Goal: Ask a question

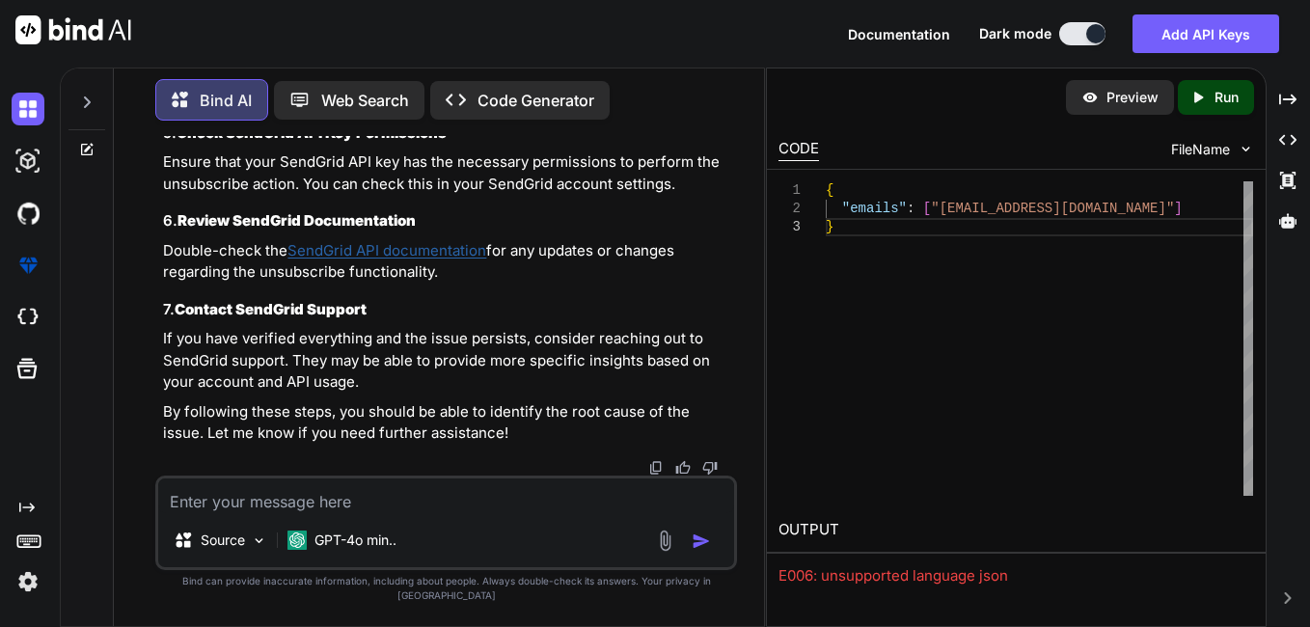
scroll to position [12618, 0]
click at [408, 513] on textarea at bounding box center [446, 496] width 576 height 35
paste textarea "{ "emails": ["[EMAIL_ADDRESS][DOMAIN_NAME]"] }"
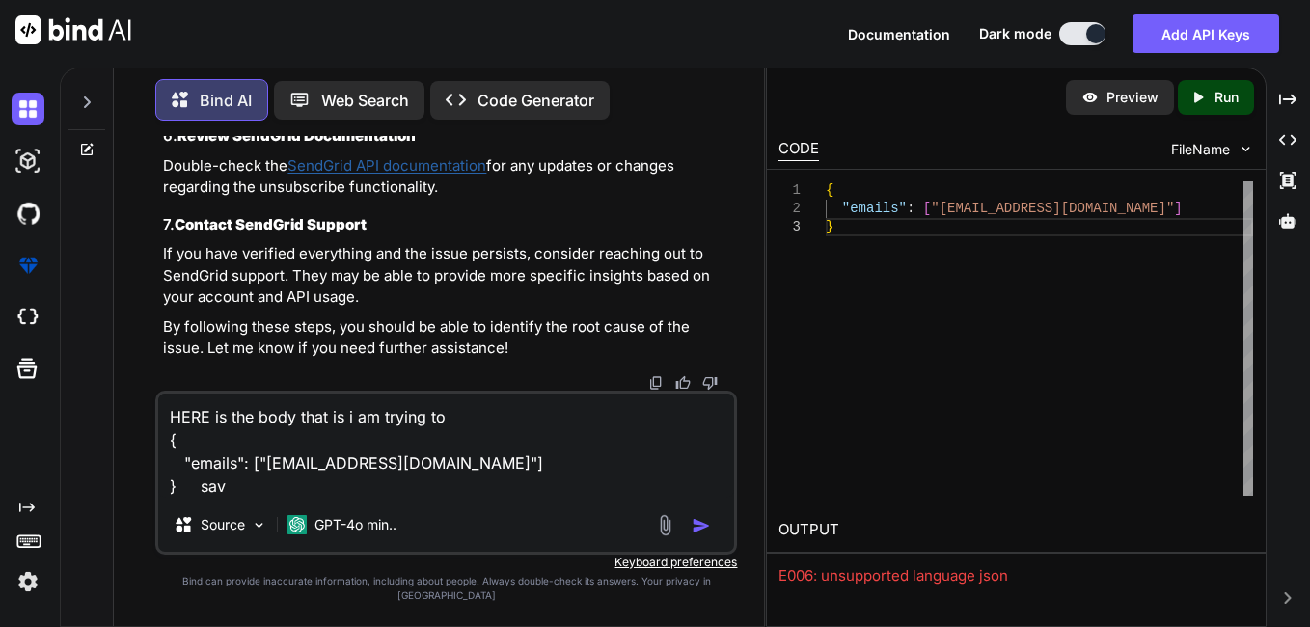
type textarea "HERE is the body that is i am trying to { "emails": ["[EMAIL_ADDRESS][DOMAIN_NA…"
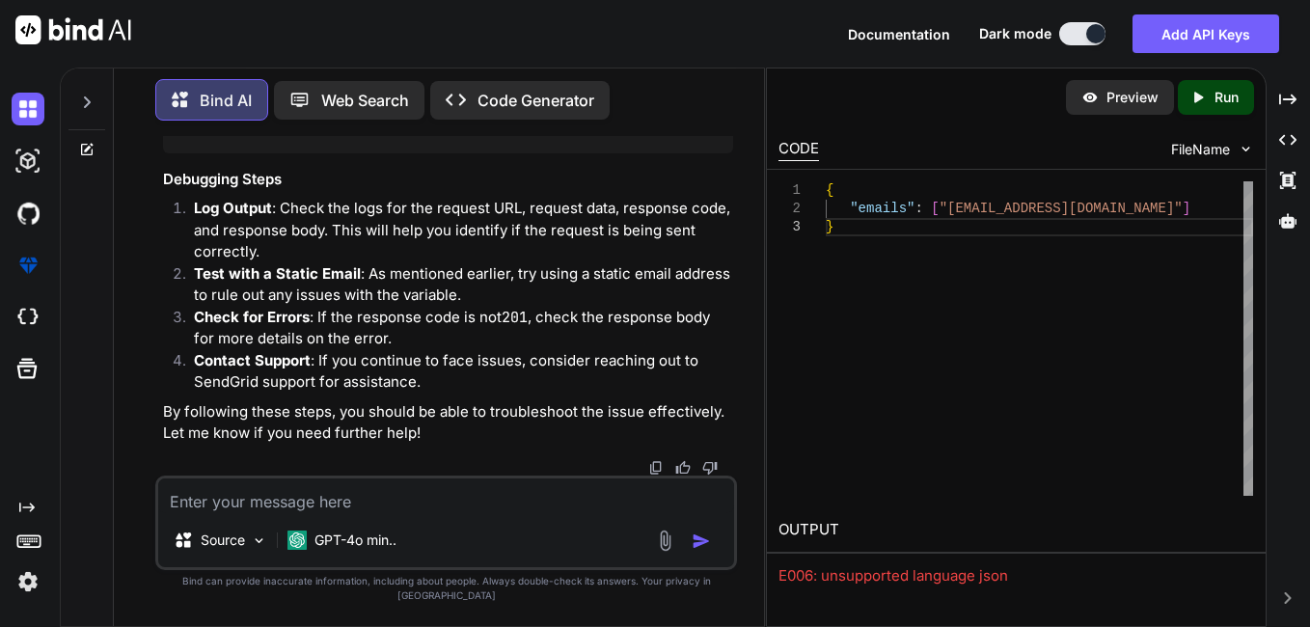
scroll to position [13805, 0]
click at [266, 513] on textarea at bounding box center [446, 496] width 576 height 35
type textarea "group id is 21848"
click at [701, 551] on img "button" at bounding box center [701, 541] width 19 height 19
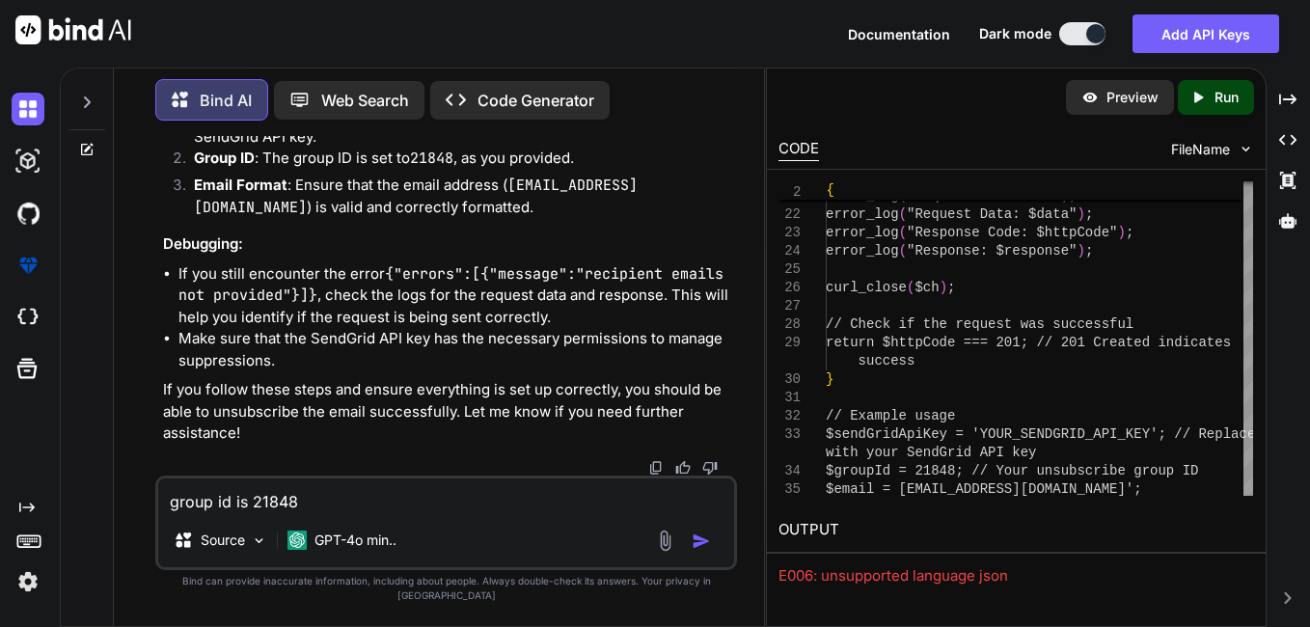
scroll to position [16088, 0]
drag, startPoint x: 440, startPoint y: 294, endPoint x: 168, endPoint y: 274, distance: 272.9
copy code "$groupId = 21848 ; // Your unsubscribe group ID $email = [EMAIL_ADDRESS][DOMAIN…"
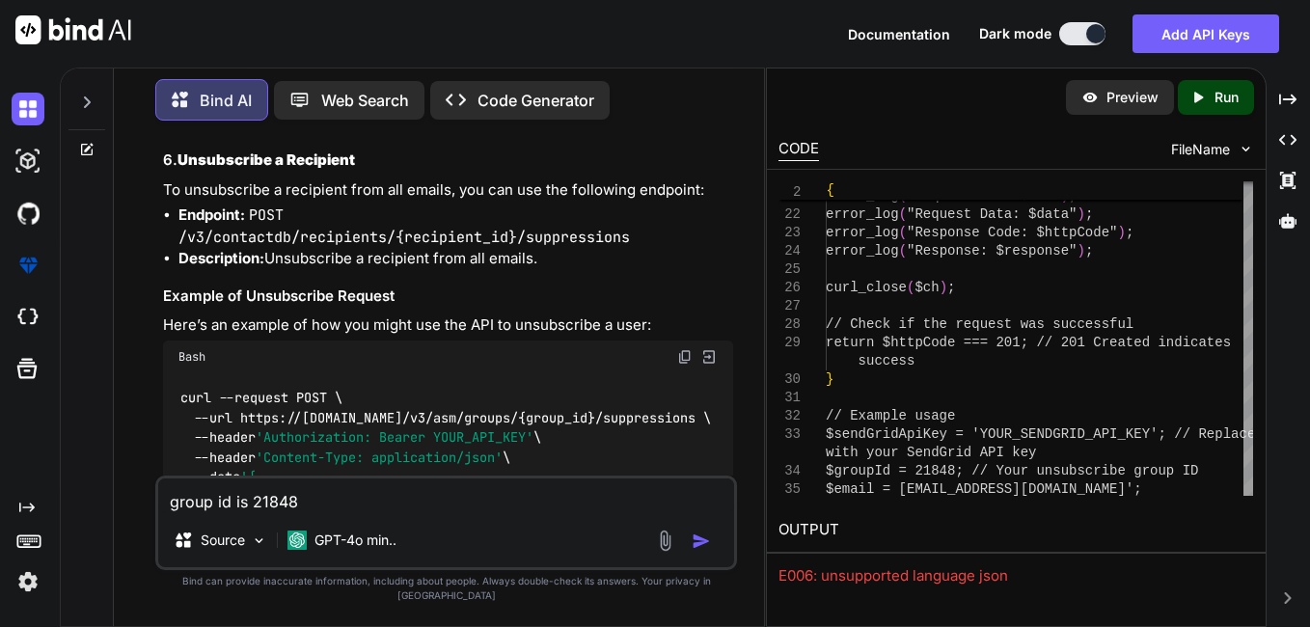
scroll to position [3834, 0]
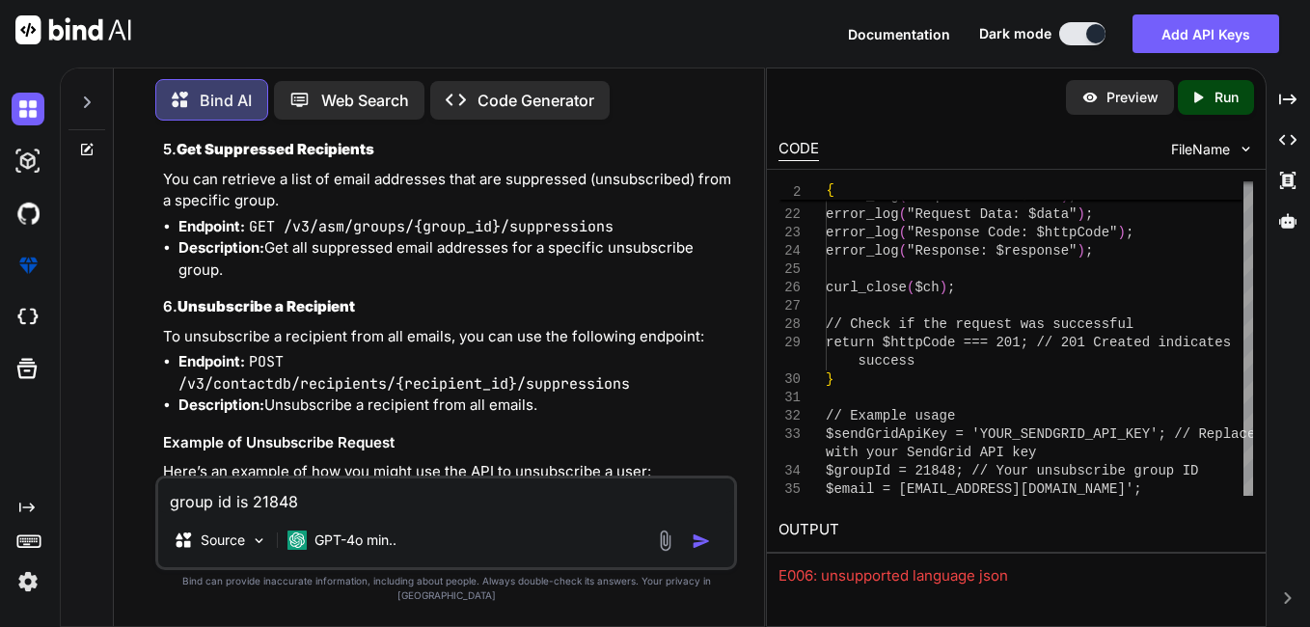
drag, startPoint x: 301, startPoint y: 445, endPoint x: 465, endPoint y: 438, distance: 164.2
copy code "/v3/asm/groups"
click at [328, 505] on textarea "group id is 21848" at bounding box center [446, 496] width 576 height 35
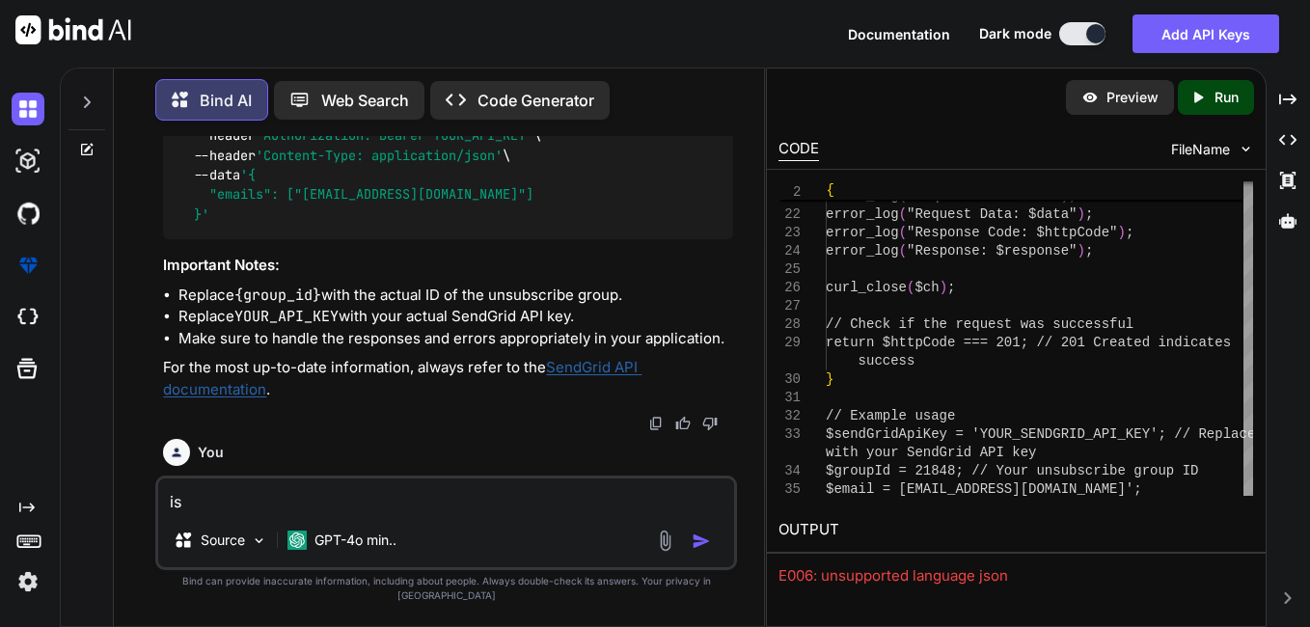
scroll to position [4316, 0]
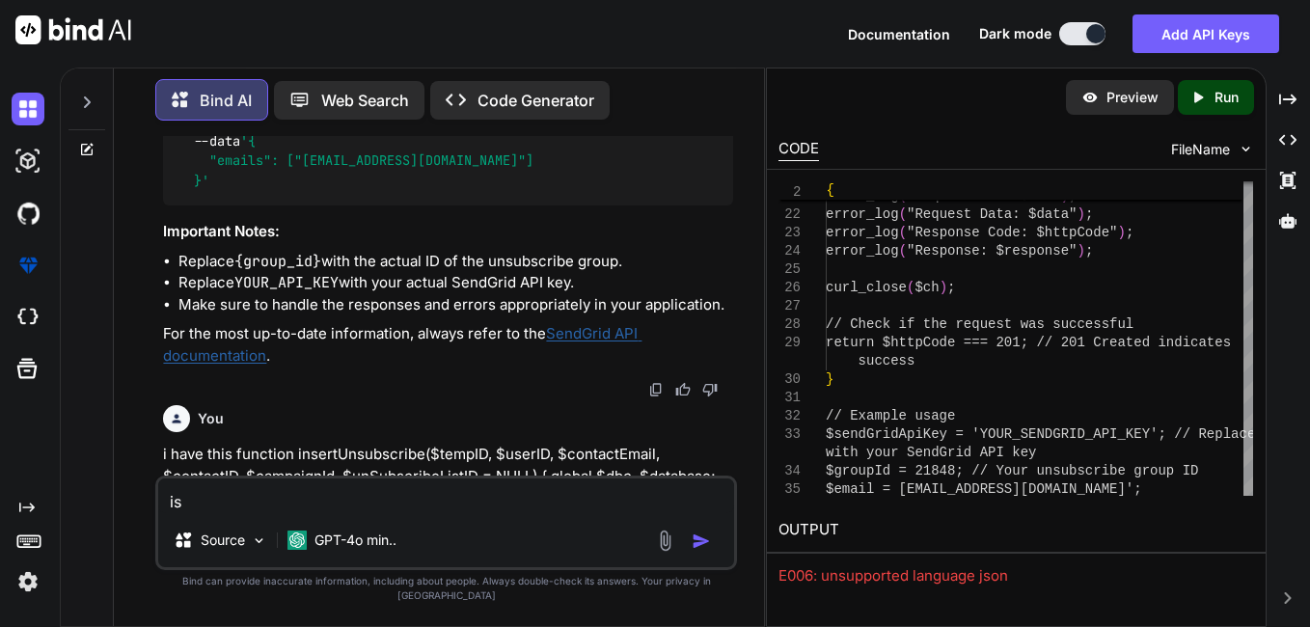
drag, startPoint x: 199, startPoint y: 365, endPoint x: 166, endPoint y: 191, distance: 176.8
copy div "2. Add Recipients to an Unsubscribe Group You can add specific email addresses …"
click at [210, 513] on textarea "is" at bounding box center [446, 496] width 576 height 35
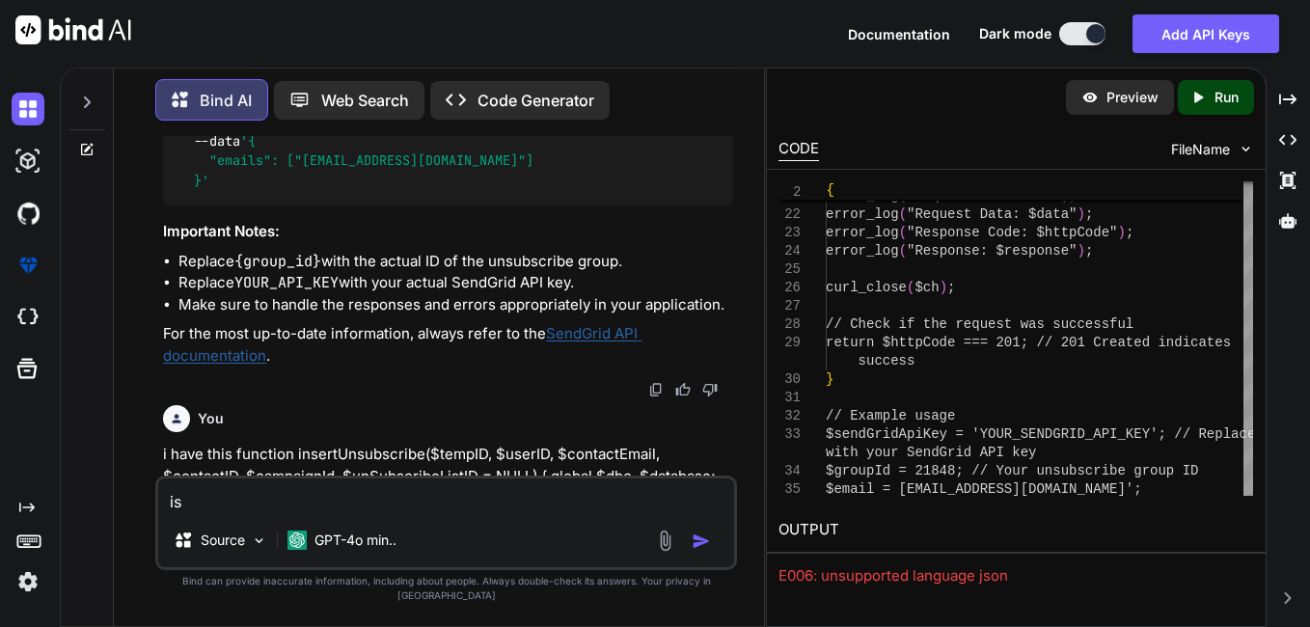
click at [562, 509] on textarea "is" at bounding box center [446, 496] width 576 height 35
click at [225, 513] on textarea "this API is not working in postman getting error" at bounding box center [446, 496] width 576 height 35
paste textarea "2. Add Recipients to an Unsubscribe Group You can add specific email addresses …"
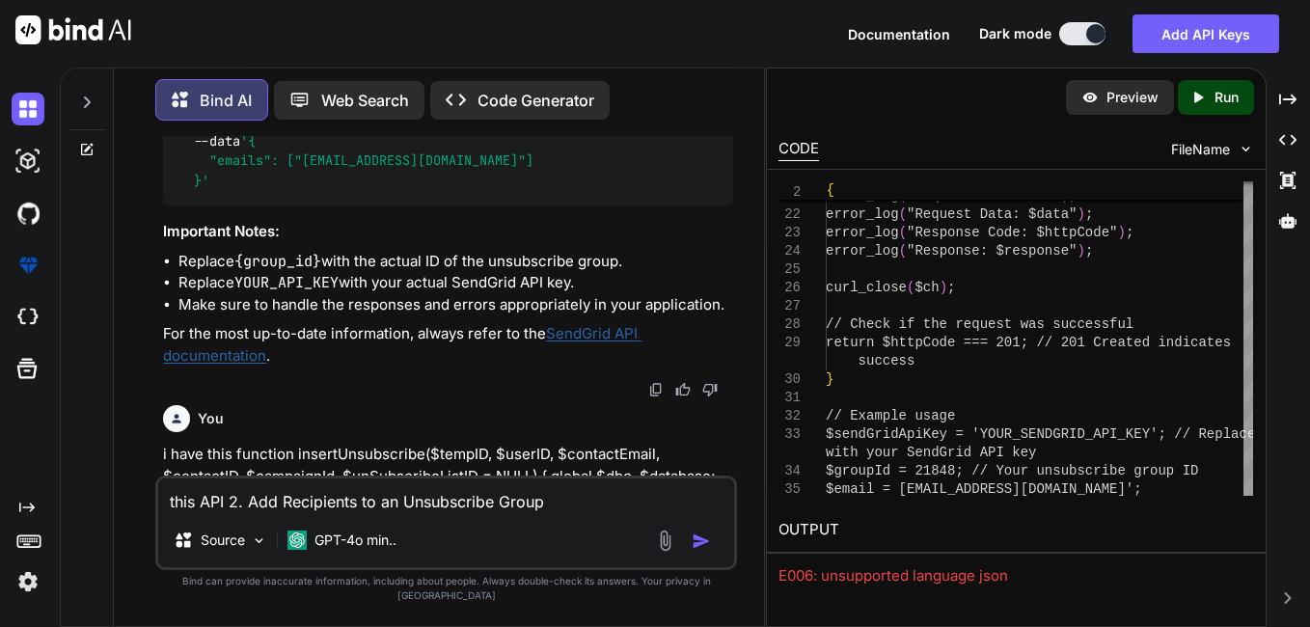
scroll to position [48, 0]
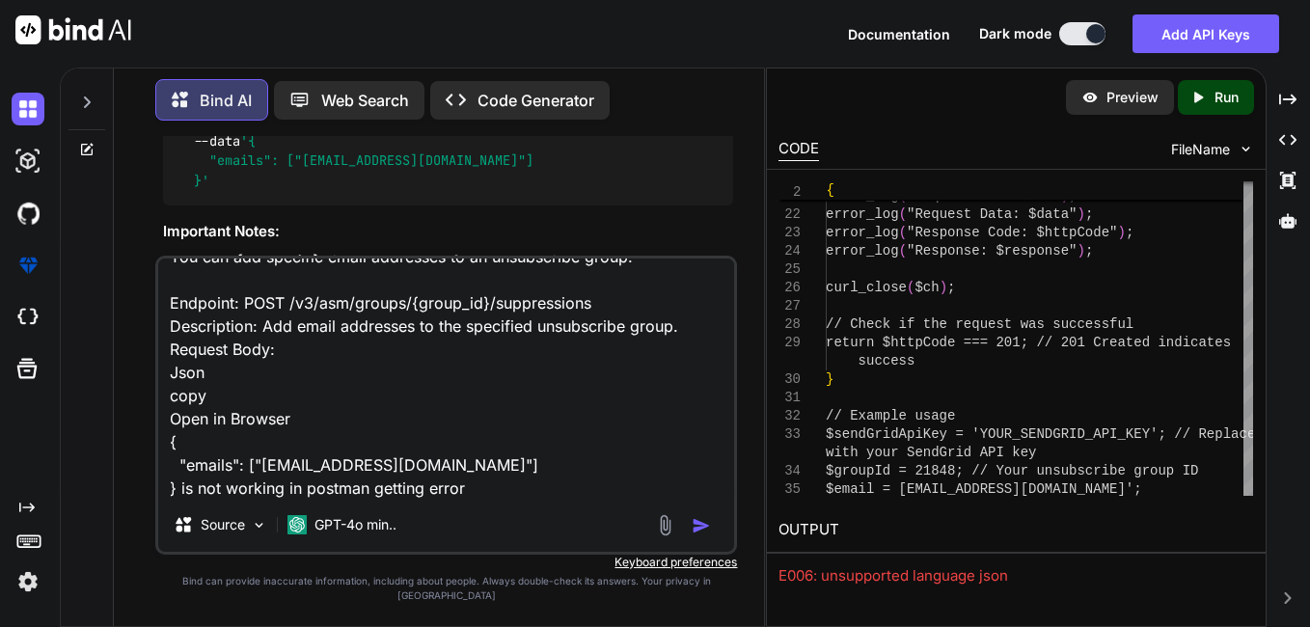
click at [499, 498] on textarea "this API 2. Add Recipients to an Unsubscribe Group You can add specific email a…" at bounding box center [446, 378] width 576 height 239
click at [489, 498] on textarea "this API 2. Add Recipients to an Unsubscribe Group You can add specific email a…" at bounding box center [446, 378] width 576 height 239
paste textarea "{"errors":[{"message":"recipient emails not provided"}]}"
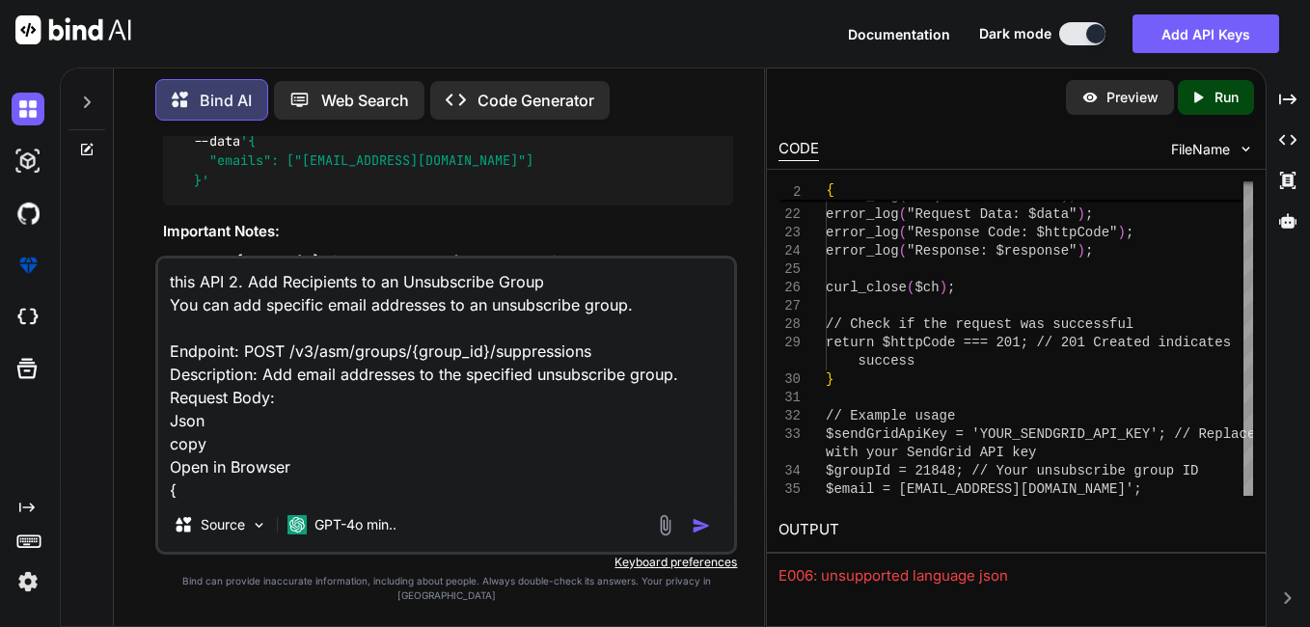
scroll to position [96, 0]
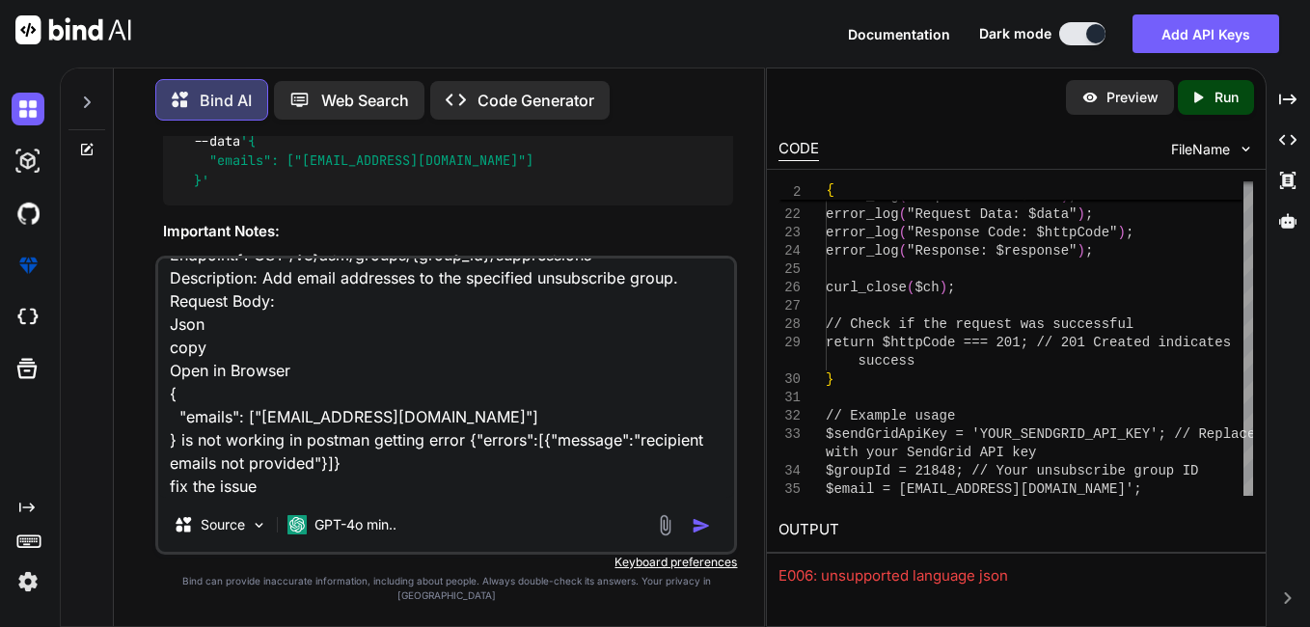
type textarea "this API 2. Add Recipients to an Unsubscribe Group You can add specific email a…"
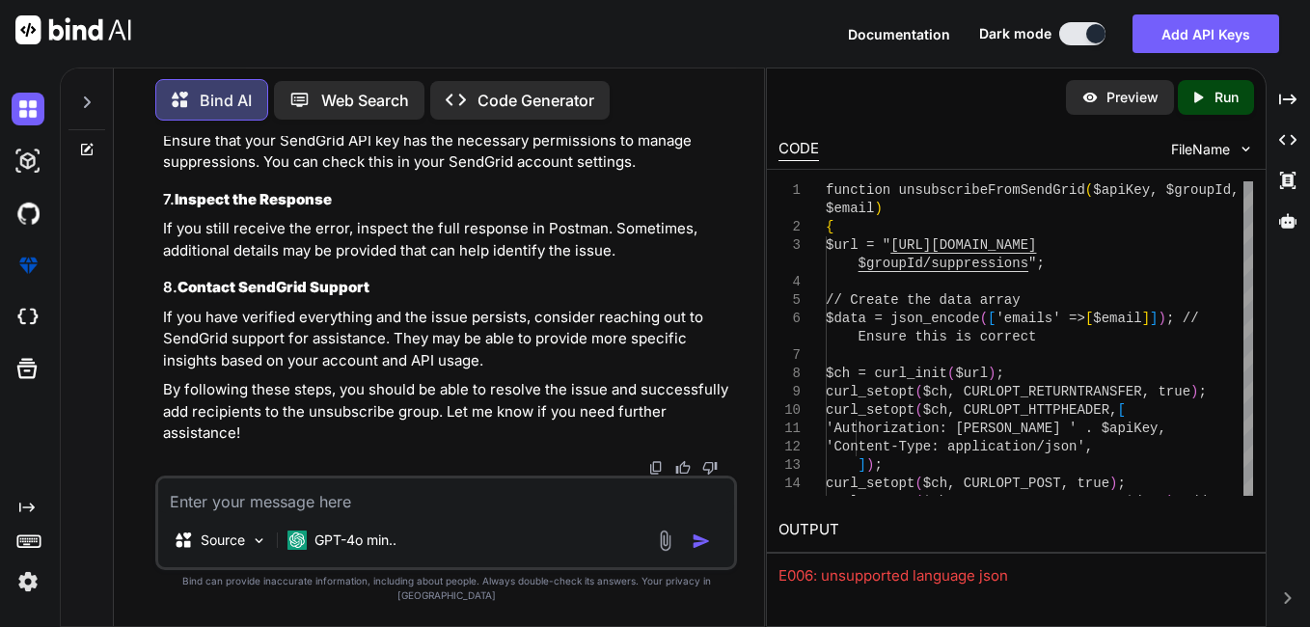
scroll to position [17111, 0]
drag, startPoint x: 713, startPoint y: 312, endPoint x: 215, endPoint y: 320, distance: 498.0
copy code "https://[DOMAIN_NAME]/v3/asm/groups/{group_id}/suppressions"
